Goal: Task Accomplishment & Management: Manage account settings

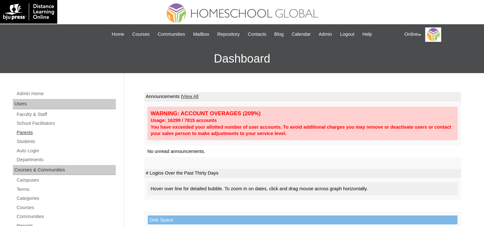
drag, startPoint x: 24, startPoint y: 133, endPoint x: 28, endPoint y: 135, distance: 4.3
click at [24, 133] on link "Parents" at bounding box center [66, 133] width 100 height 8
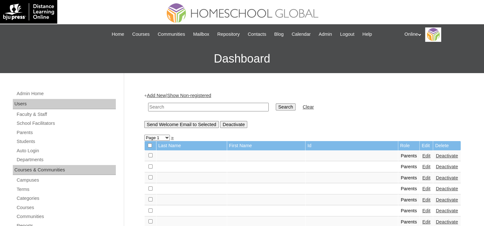
click at [172, 110] on input "text" at bounding box center [208, 107] width 121 height 9
type input "Almonguerra"
click at [276, 104] on input "Search" at bounding box center [286, 107] width 20 height 7
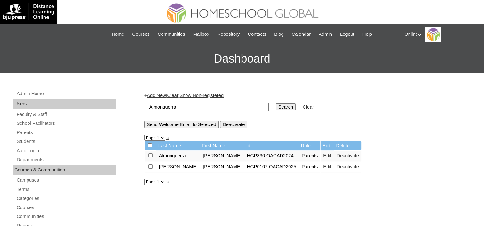
click at [323, 156] on link "Edit" at bounding box center [327, 156] width 8 height 5
drag, startPoint x: 182, startPoint y: 107, endPoint x: 138, endPoint y: 107, distance: 44.8
type input "[PERSON_NAME]"
click at [276, 104] on input "Search" at bounding box center [286, 107] width 20 height 7
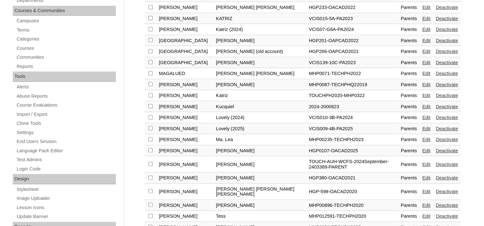
scroll to position [160, 0]
click at [422, 148] on link "Edit" at bounding box center [426, 150] width 8 height 5
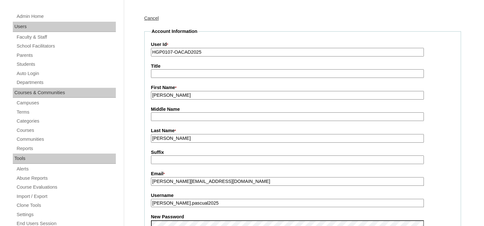
scroll to position [224, 0]
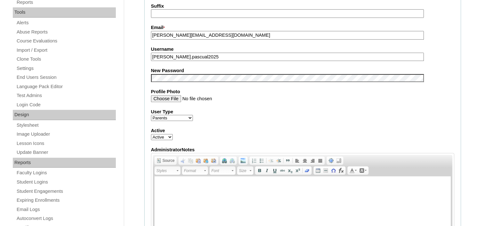
click at [173, 80] on fieldset "Account Information User Id * HGP0107-OACAD2025 Title First Name * [PERSON_NAME…" at bounding box center [302, 73] width 317 height 383
click at [331, 114] on div "User Type Faculty Staff Student Parents School Facilitators" at bounding box center [302, 115] width 303 height 13
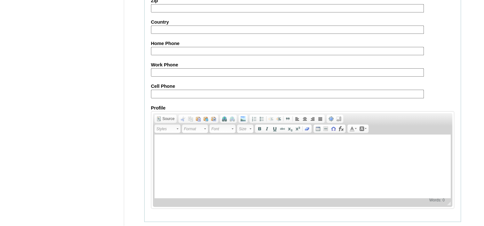
scroll to position [606, 0]
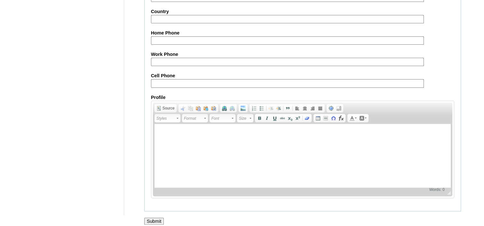
click at [160, 218] on input "Submit" at bounding box center [154, 221] width 20 height 7
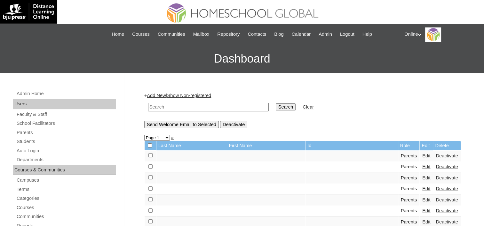
click at [456, 109] on form "Search Clear" at bounding box center [302, 107] width 317 height 16
click at [418, 35] on icon at bounding box center [419, 35] width 3 height 2
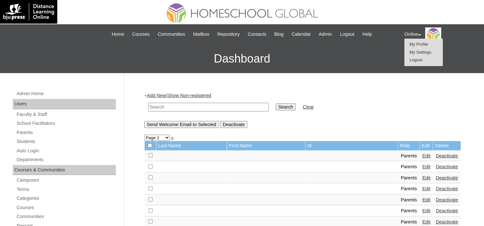
click at [408, 60] on li "Logout" at bounding box center [423, 60] width 31 height 8
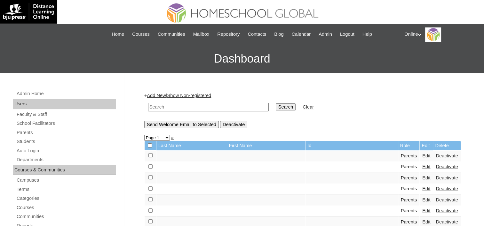
click at [417, 57] on h3 "Dashboard" at bounding box center [241, 58] width 477 height 29
click at [412, 38] on div "Online My Profile My Settings Logout" at bounding box center [440, 35] width 73 height 14
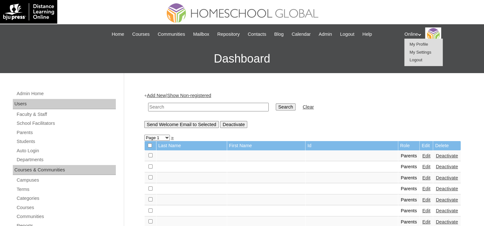
click at [413, 59] on span "Logout" at bounding box center [415, 60] width 13 height 5
